Goal: Check status: Check status

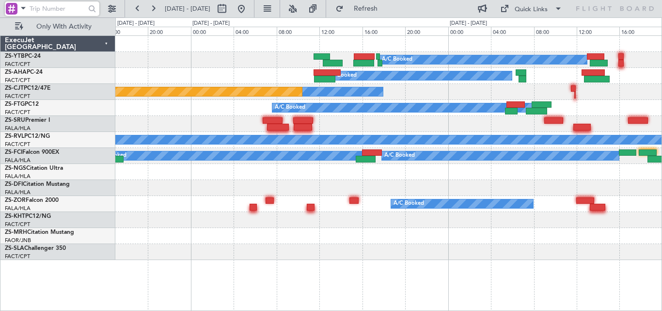
click at [661, 84] on div "A/C Booked Planned Maint Lanseria A/C Booked A/C Unavailable Planned Maint A/C …" at bounding box center [331, 163] width 662 height 293
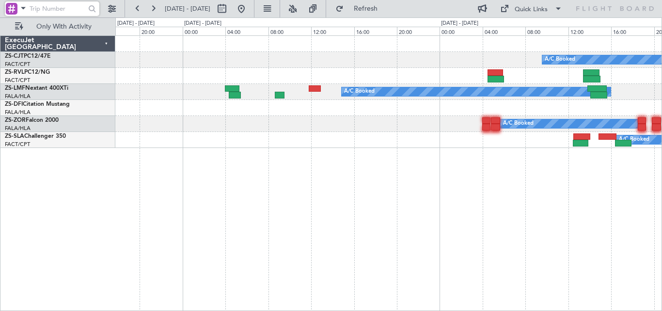
click at [0, 175] on html "[DATE] - [DATE] Refresh Quick Links Only With Activity A/C Booked A/C Booked A/…" at bounding box center [331, 155] width 662 height 311
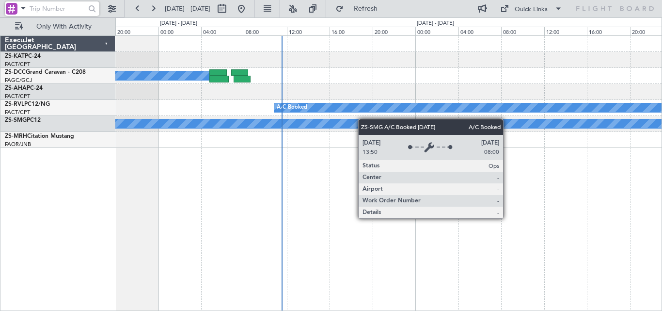
click at [200, 136] on div "A/C Unavailable A/C Booked A/C Booked A/C Booked A/C Booked A/C Booked A/C Book…" at bounding box center [388, 92] width 546 height 112
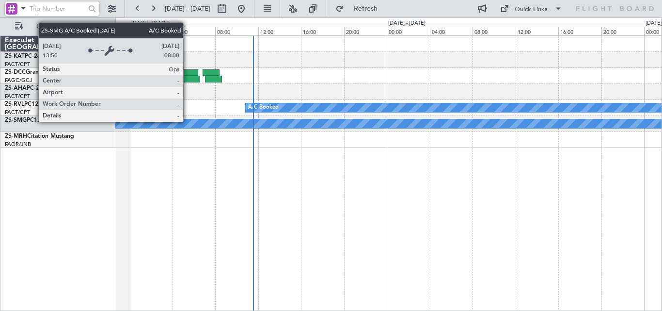
click at [285, 119] on div "A/C Booked" at bounding box center [614, 123] width 1187 height 9
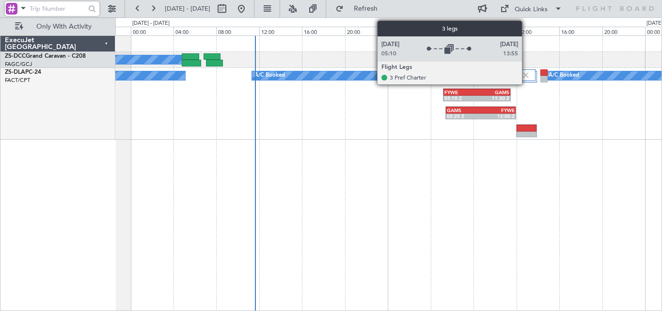
click at [526, 73] on img at bounding box center [525, 75] width 9 height 9
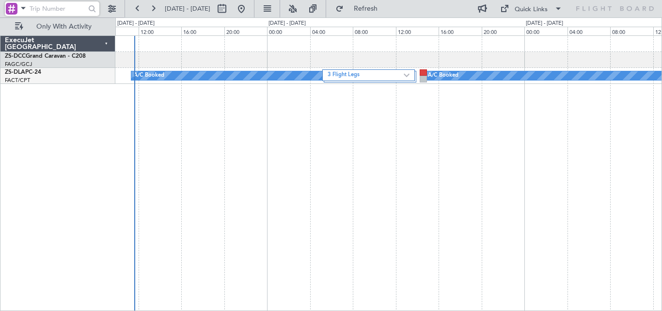
click at [408, 148] on div "A/C Booked 3 Flight Legs A/C Booked A/C Booked A/C Booked" at bounding box center [388, 172] width 547 height 275
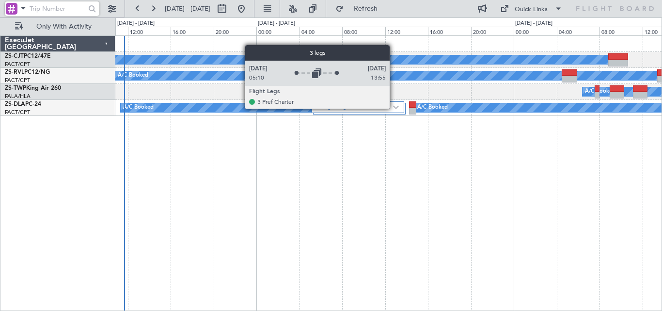
click at [394, 108] on img at bounding box center [396, 107] width 6 height 4
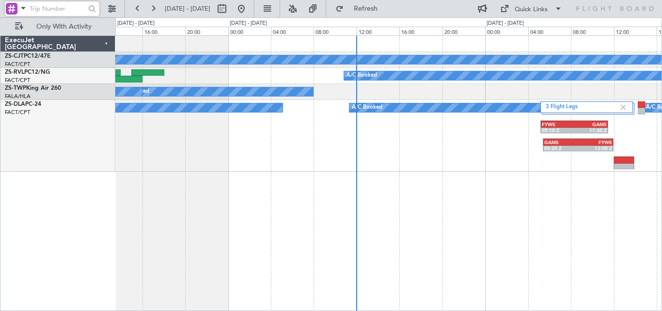
click at [478, 134] on div "3 Flight Legs A/C Booked A/C Booked FYWE 05:10 Z GAMS 11:30 Z GAMS 05:25 Z FYWE…" at bounding box center [388, 136] width 546 height 72
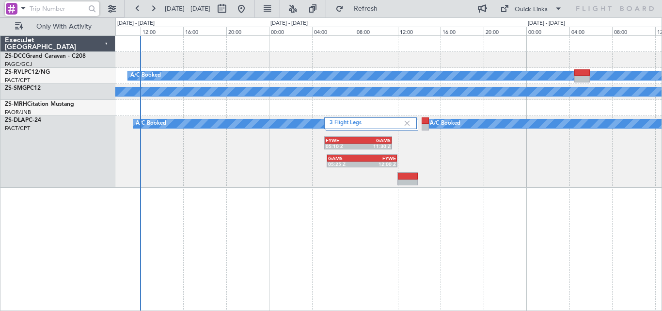
click at [261, 186] on div "3 Flight Legs A/C Booked A/C Booked FYWE 05:10 Z GAMS 11:30 Z GAMS 05:25 Z FYWE…" at bounding box center [388, 152] width 546 height 72
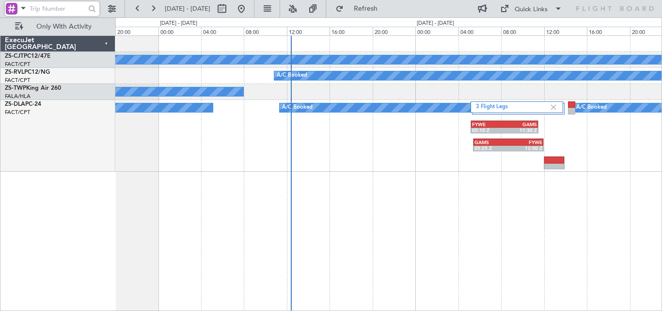
click at [332, 66] on div "A/C Booked A/C Booked A/C Booked A/C Booked A/C Booked A/C Booked A/C Booked A/…" at bounding box center [388, 104] width 546 height 136
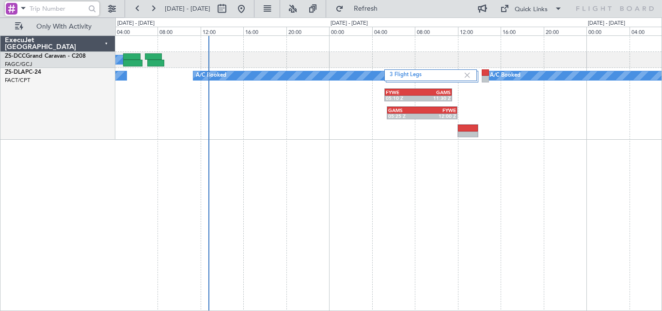
click at [272, 167] on div "A/C Booked 3 Flight Legs A/C Booked A/C Booked A/C Booked FYWE 05:10 Z GAMS 11:…" at bounding box center [388, 172] width 547 height 275
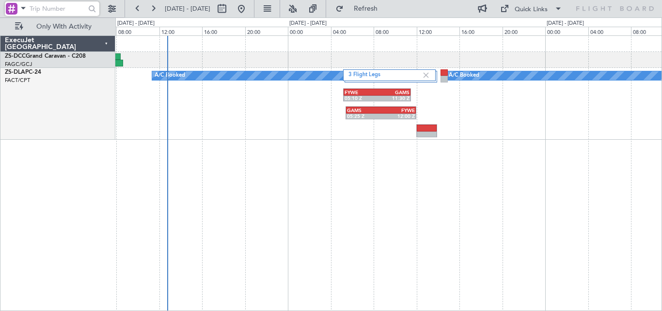
click at [356, 173] on div "A/C Booked 3 Flight Legs A/C Booked A/C Booked FYWE 05:10 Z GAMS 11:30 Z GAMS 0…" at bounding box center [388, 172] width 547 height 275
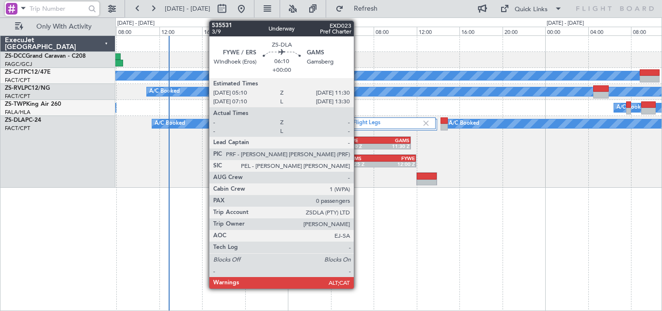
click at [358, 147] on div "05:10 Z" at bounding box center [361, 146] width 32 height 6
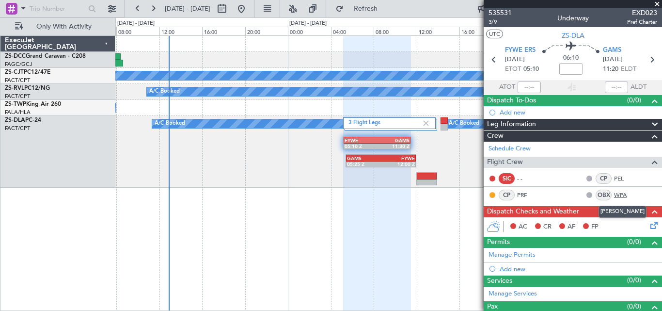
click at [614, 195] on link "WPA" at bounding box center [625, 194] width 22 height 9
click at [498, 14] on span "535531" at bounding box center [499, 13] width 23 height 10
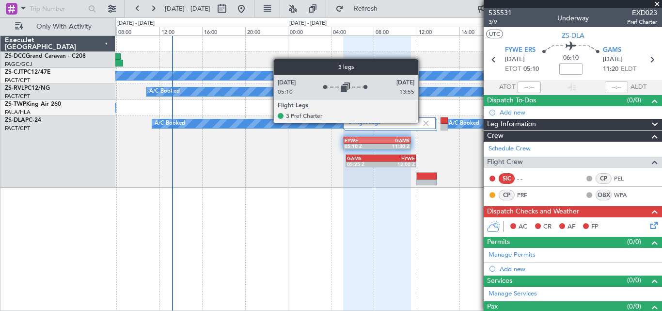
click at [423, 122] on img at bounding box center [426, 123] width 9 height 9
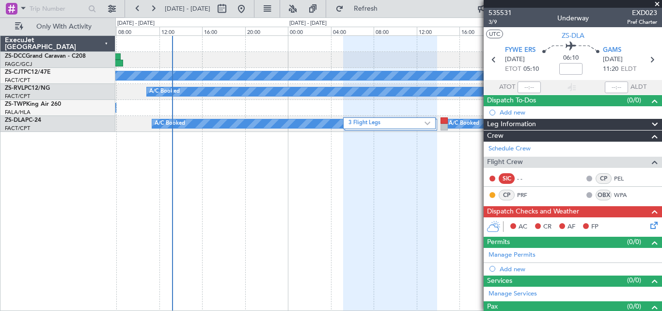
click at [657, 6] on span at bounding box center [657, 4] width 10 height 9
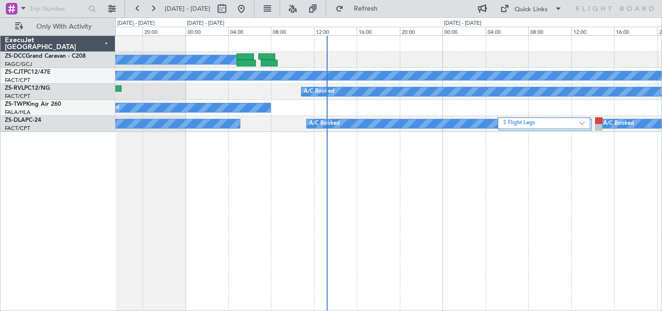
click at [485, 63] on div "A/C Booked" at bounding box center [388, 60] width 546 height 16
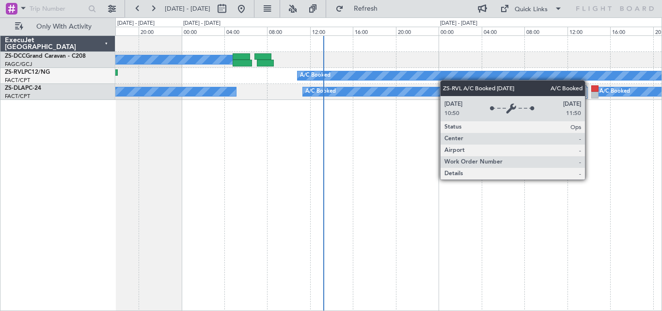
click at [443, 75] on div "A/C Booked A/C Booked A/C Booked 3 Flight Legs A/C Booked A/C Booked A/C Booked" at bounding box center [388, 68] width 546 height 64
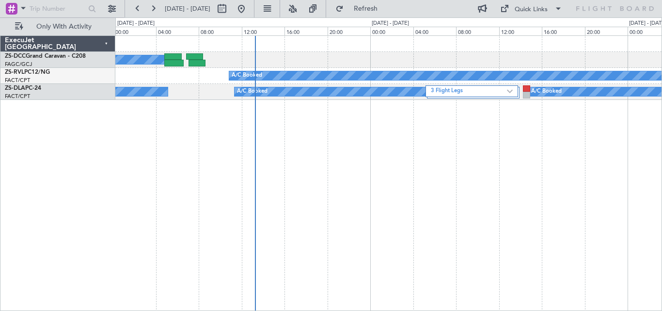
click at [351, 148] on div "A/C Booked A/C Booked 3 Flight Legs A/C Booked A/C Booked A/C Booked" at bounding box center [388, 172] width 547 height 275
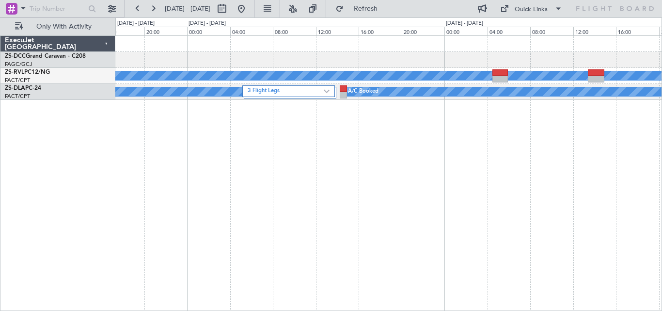
click at [211, 182] on div "A/C Booked A/C Booked 3 Flight Legs A/C Booked A/C Booked A/C Booked" at bounding box center [388, 172] width 547 height 275
